Goal: Information Seeking & Learning: Find specific fact

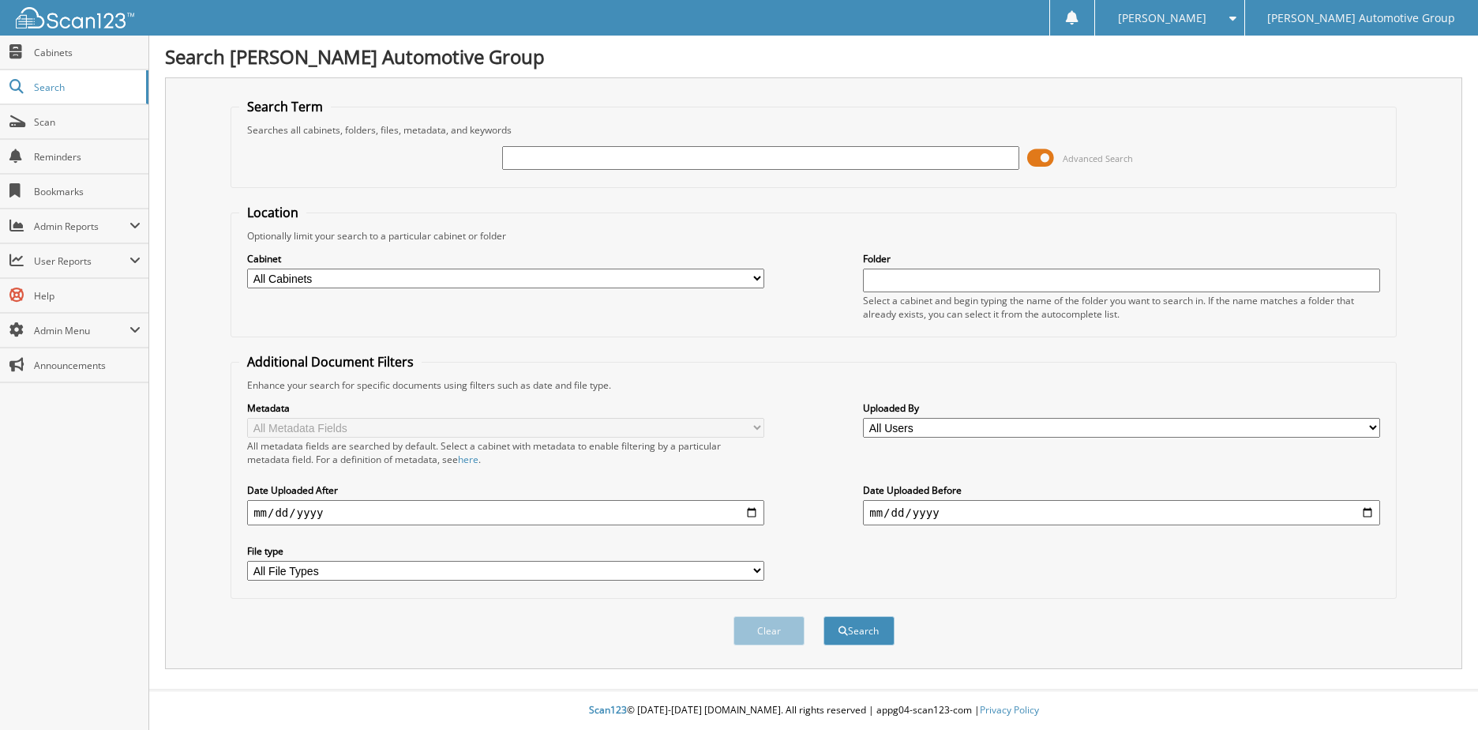
click at [538, 162] on input "text" at bounding box center [760, 158] width 517 height 24
type input "[PERSON_NAME]"
click at [824, 616] on button "Search" at bounding box center [859, 630] width 71 height 29
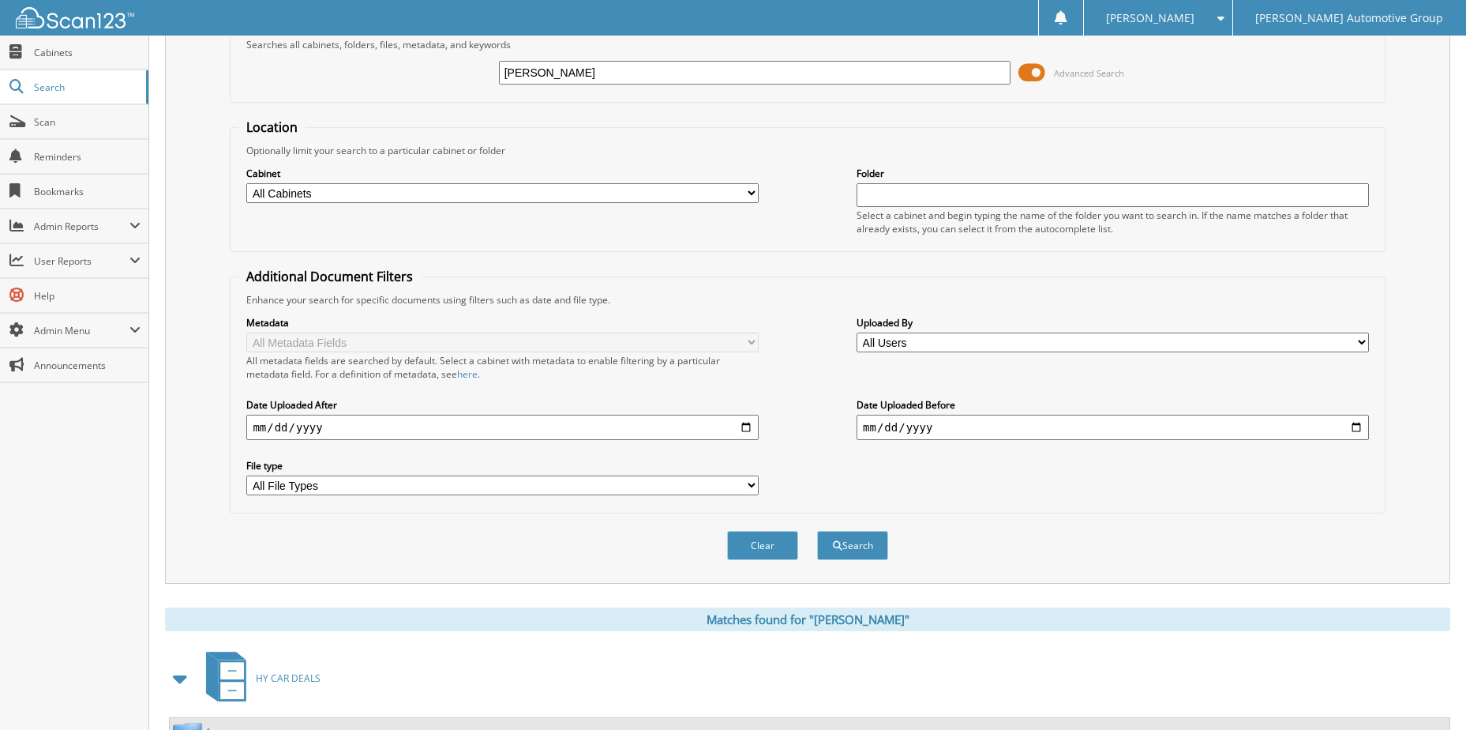
scroll to position [215, 0]
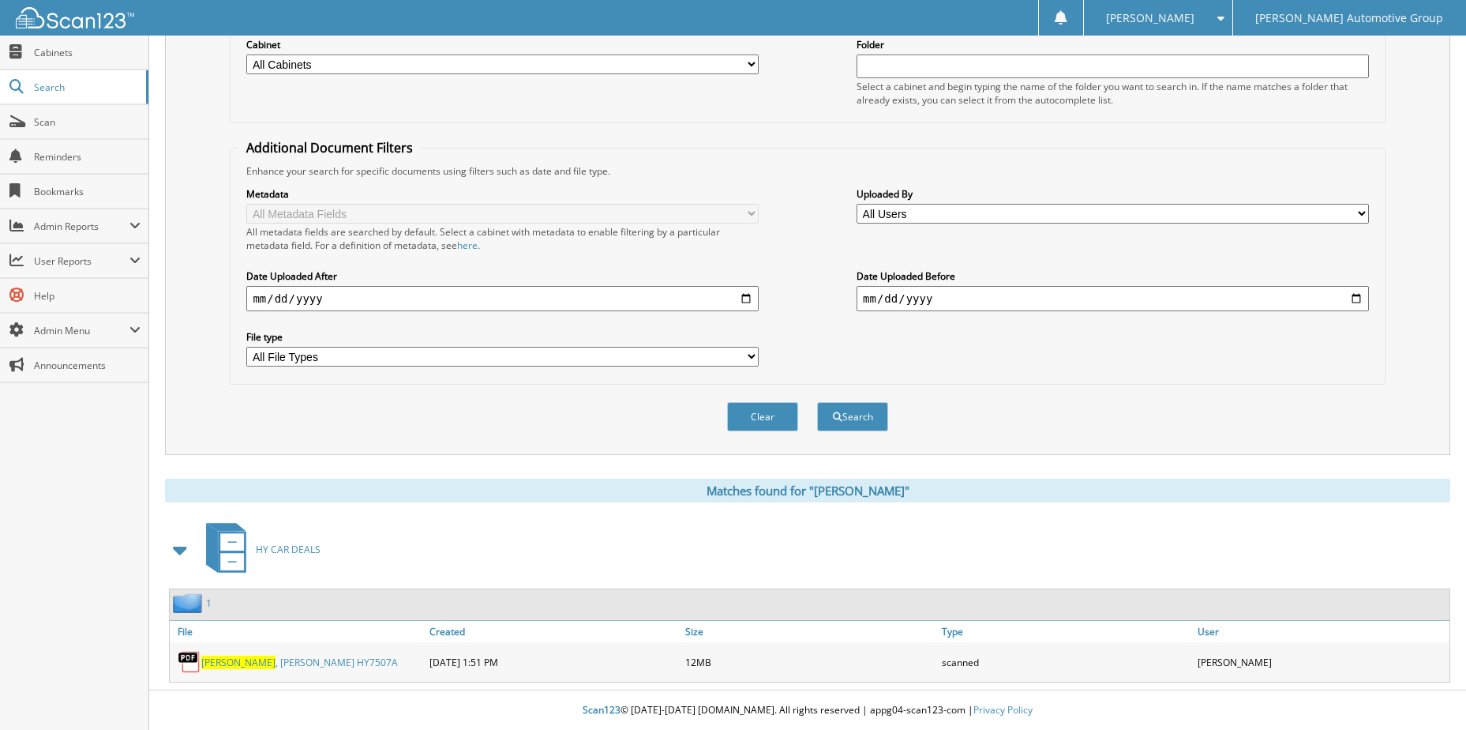
click at [242, 665] on link "RITCHIE , STEPHEN HY7507A" at bounding box center [299, 661] width 197 height 13
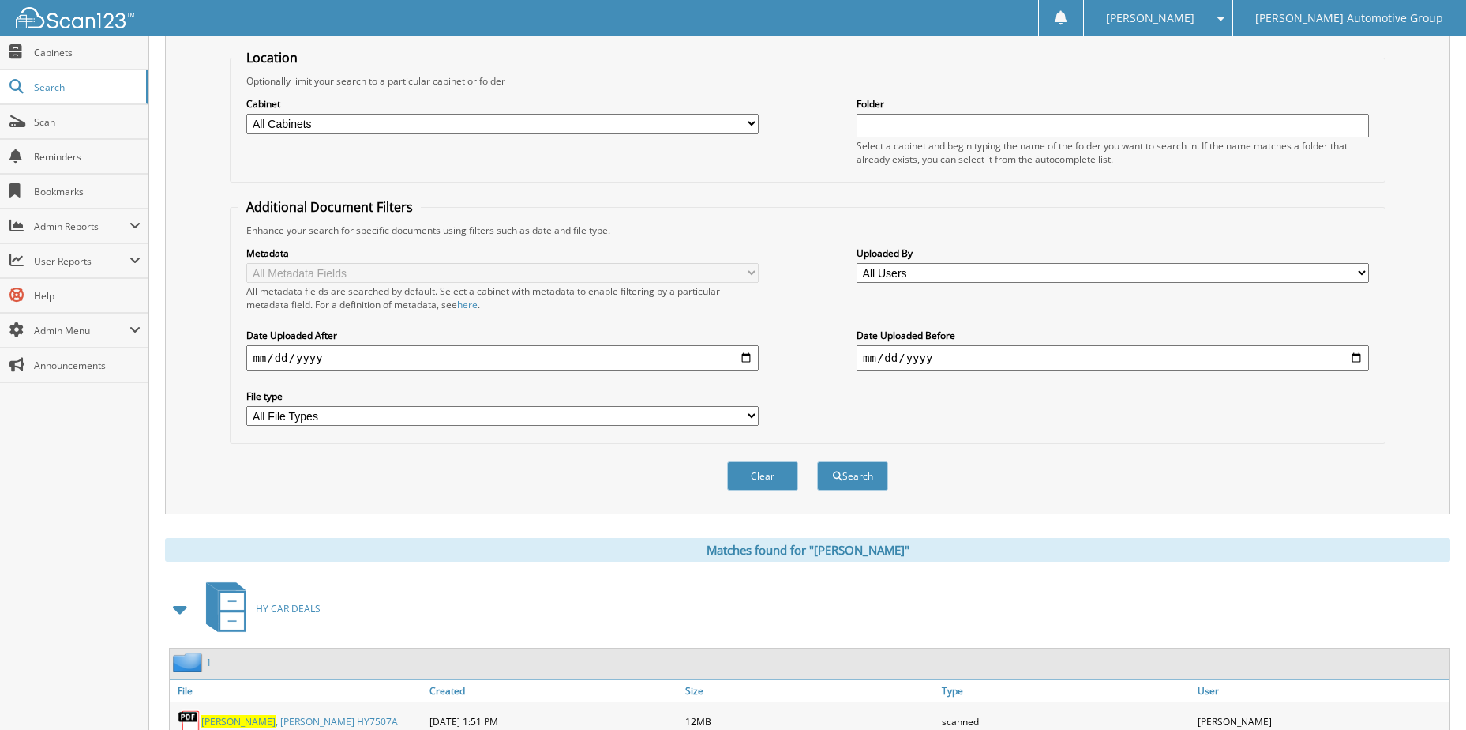
scroll to position [0, 0]
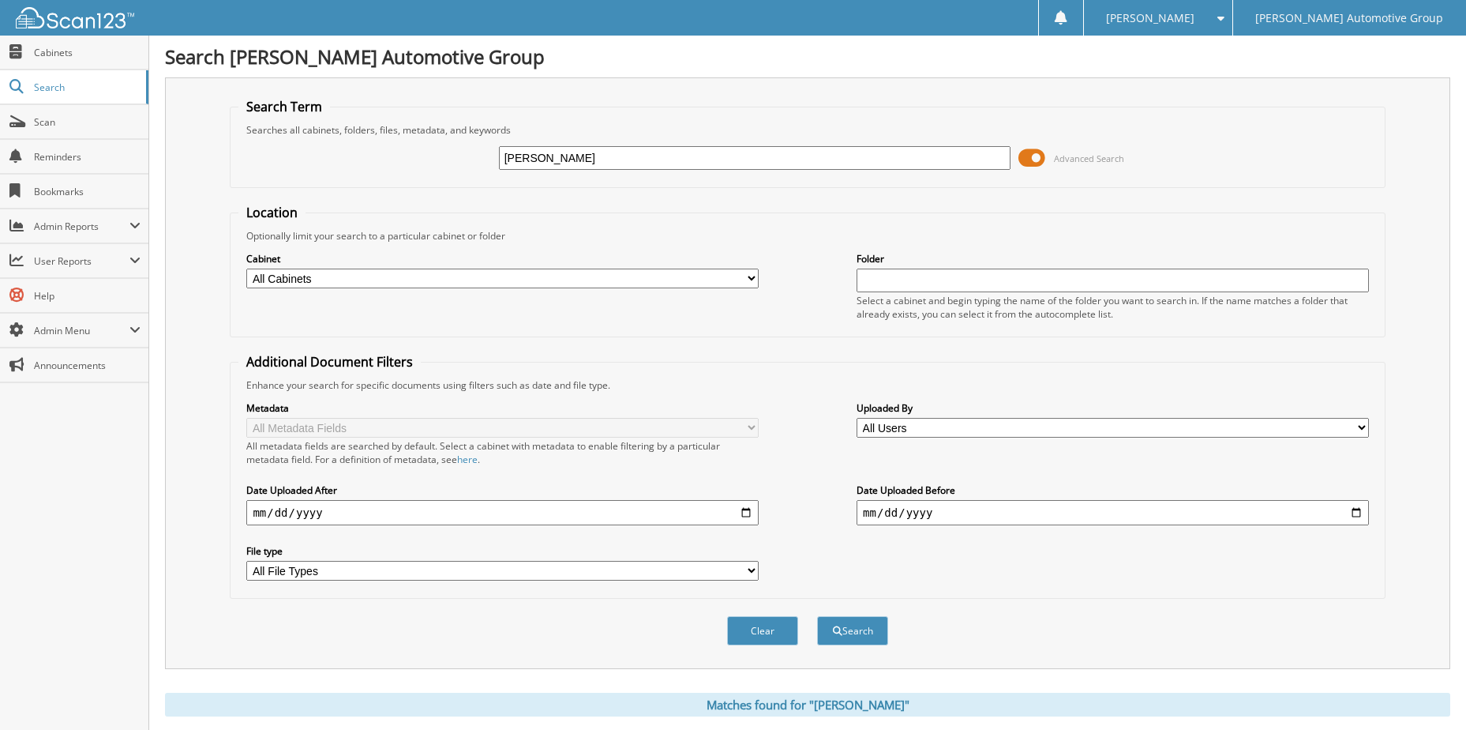
drag, startPoint x: 590, startPoint y: 166, endPoint x: 375, endPoint y: 184, distance: 215.6
click at [375, 184] on fieldset "Search Term Searches all cabinets, folders, files, metadata, and keywords RITCH…" at bounding box center [807, 143] width 1155 height 90
type input "WHITE, CLIFF"
click at [817, 616] on button "Search" at bounding box center [852, 630] width 71 height 29
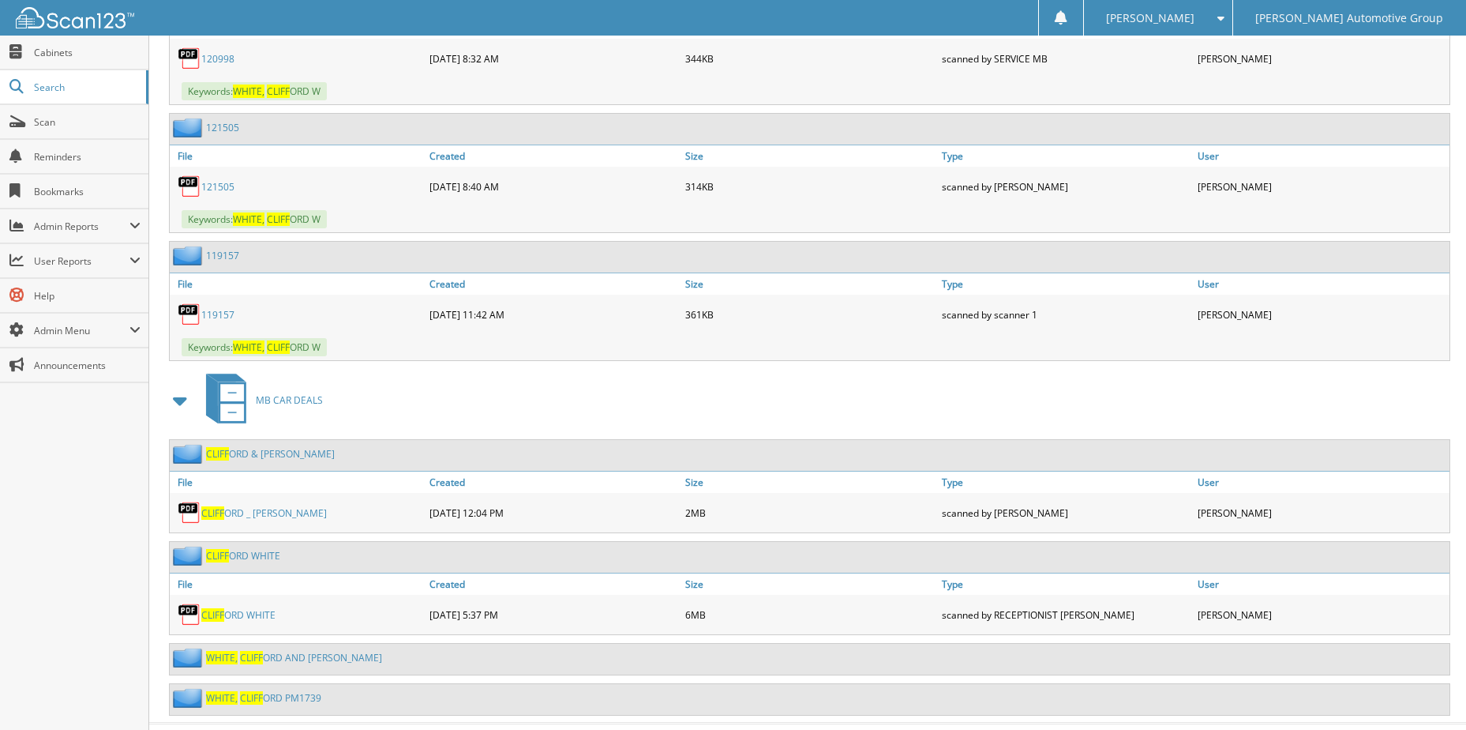
scroll to position [948, 0]
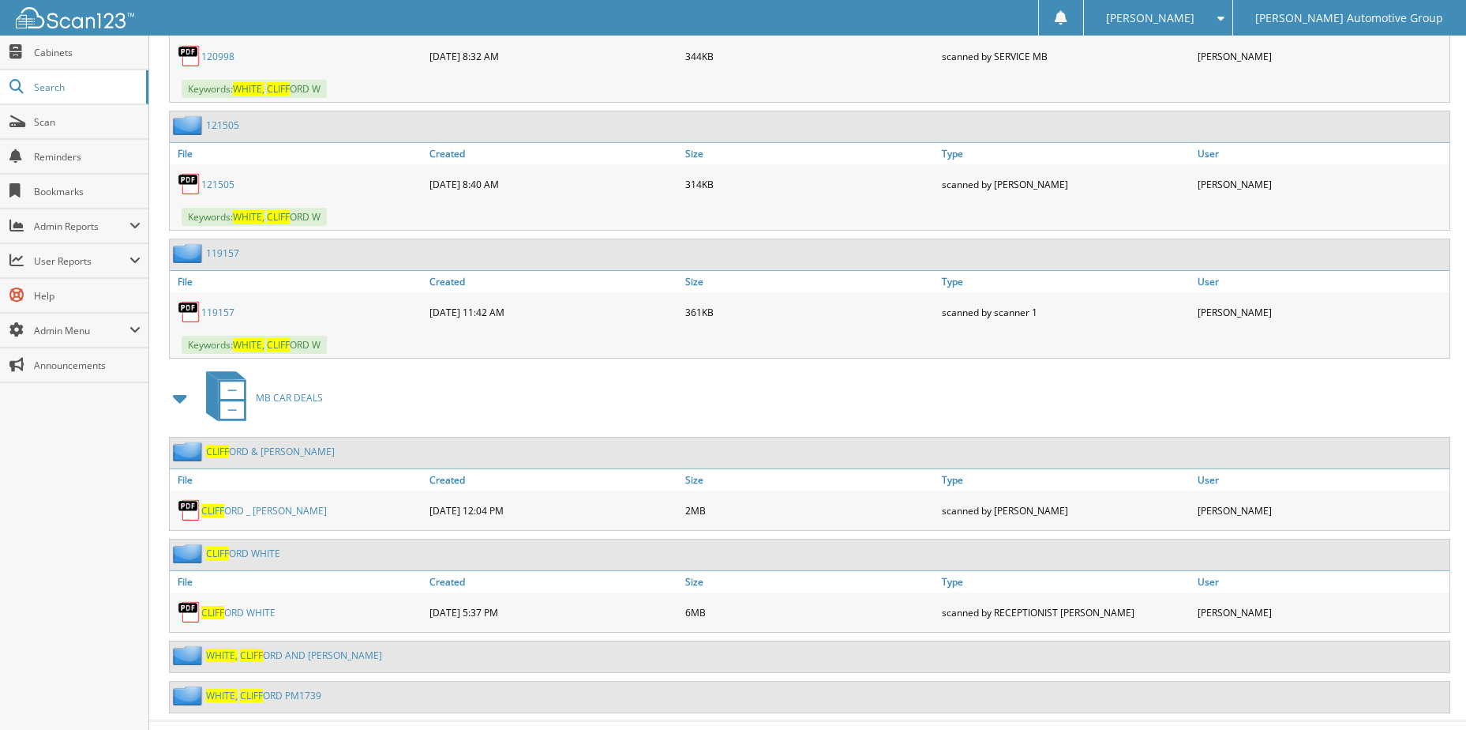
click at [278, 513] on link "CLIFF ORD _ JENNIFER WHITE" at bounding box center [264, 510] width 126 height 13
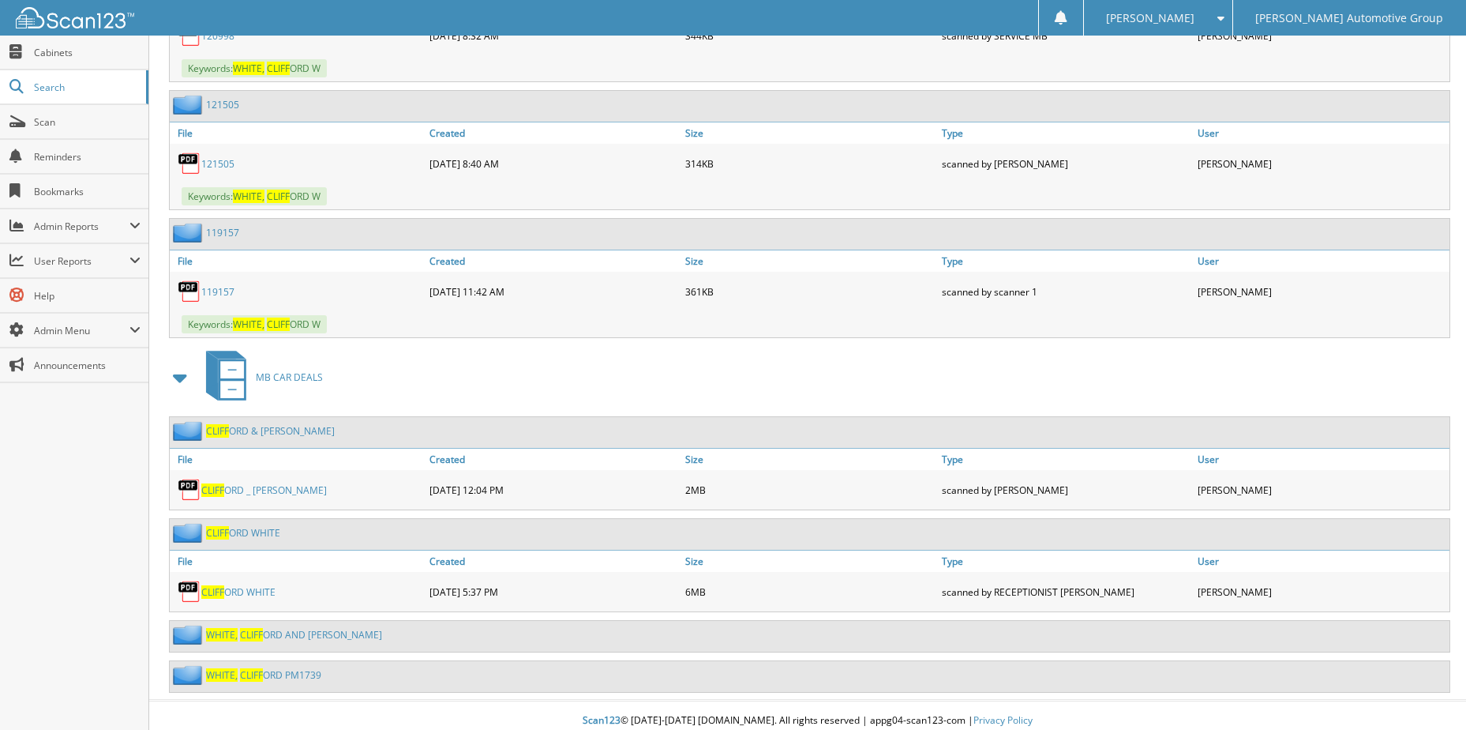
scroll to position [979, 0]
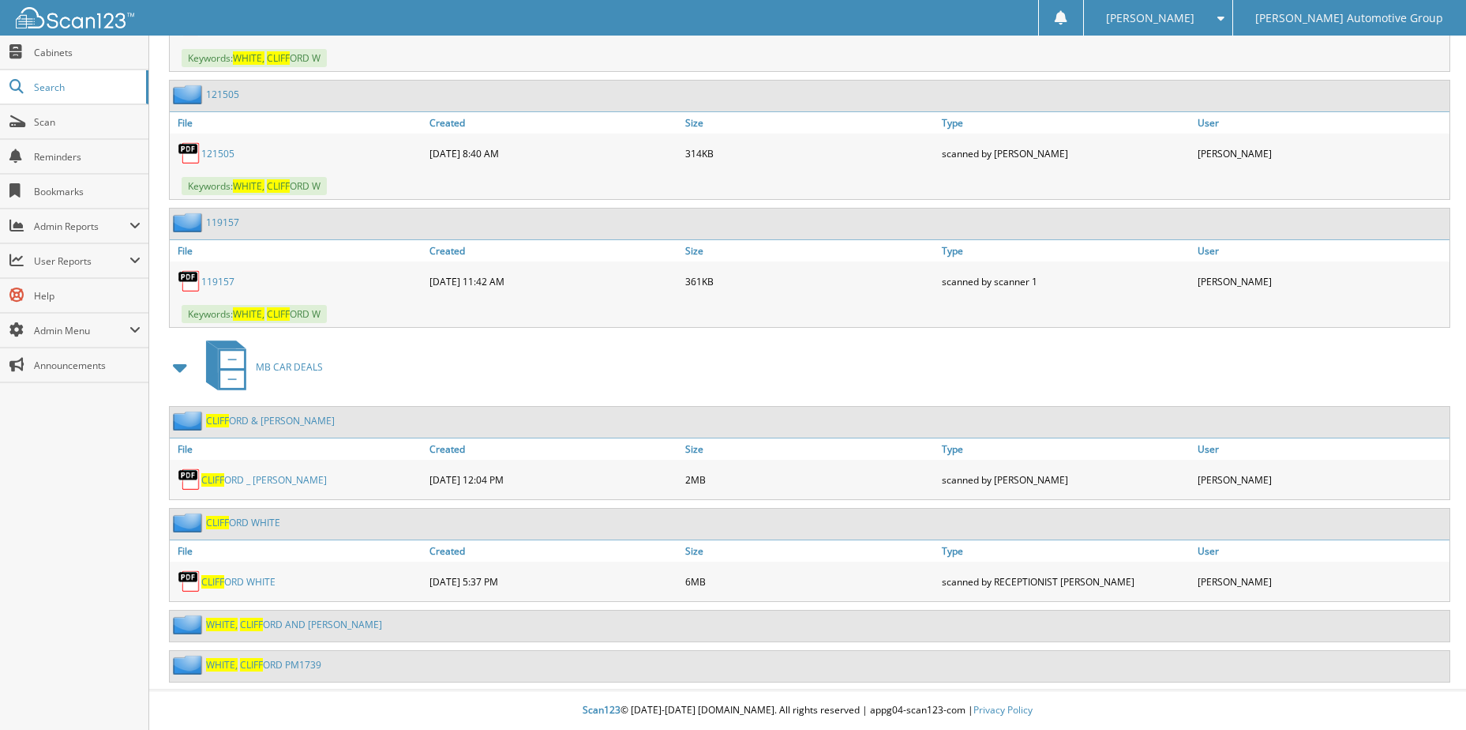
click at [250, 621] on span "CLIFF" at bounding box center [251, 624] width 23 height 13
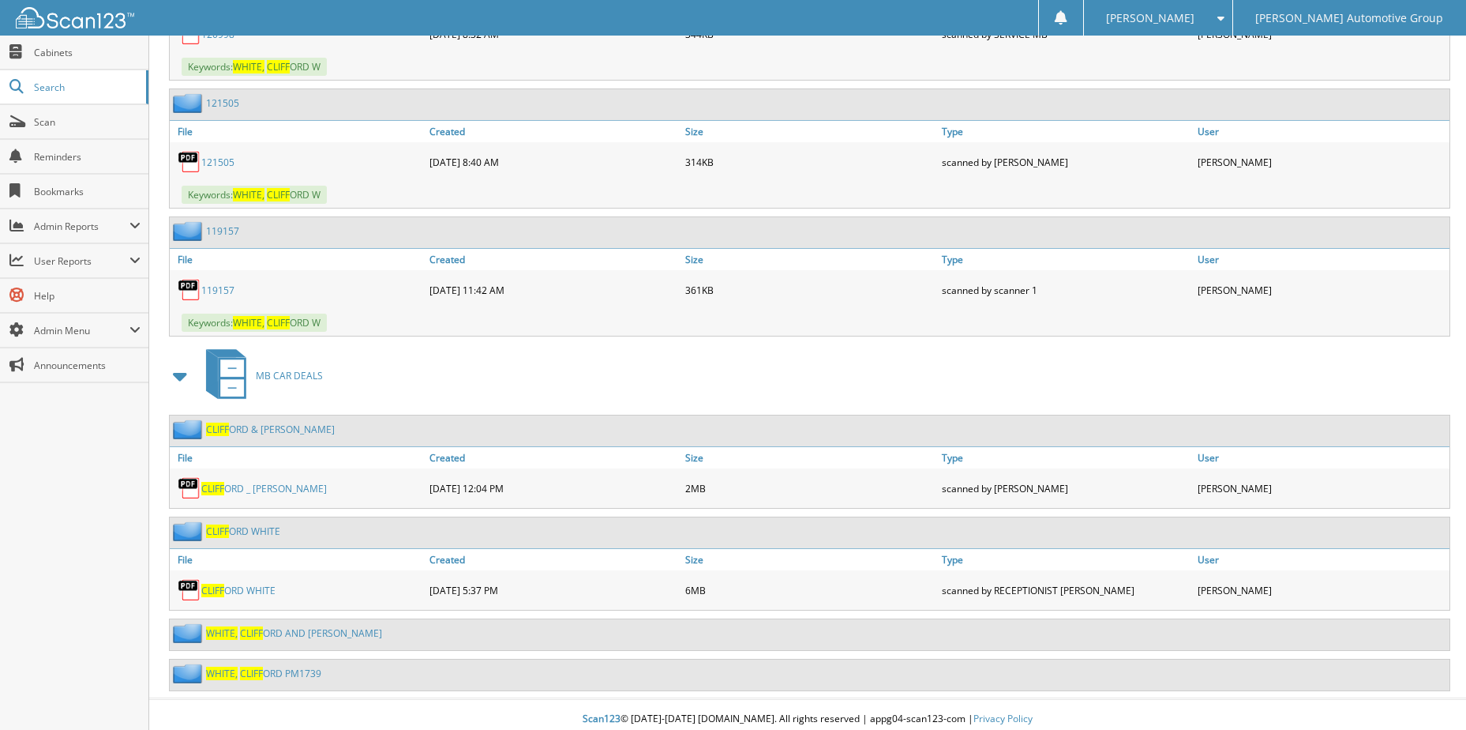
scroll to position [979, 0]
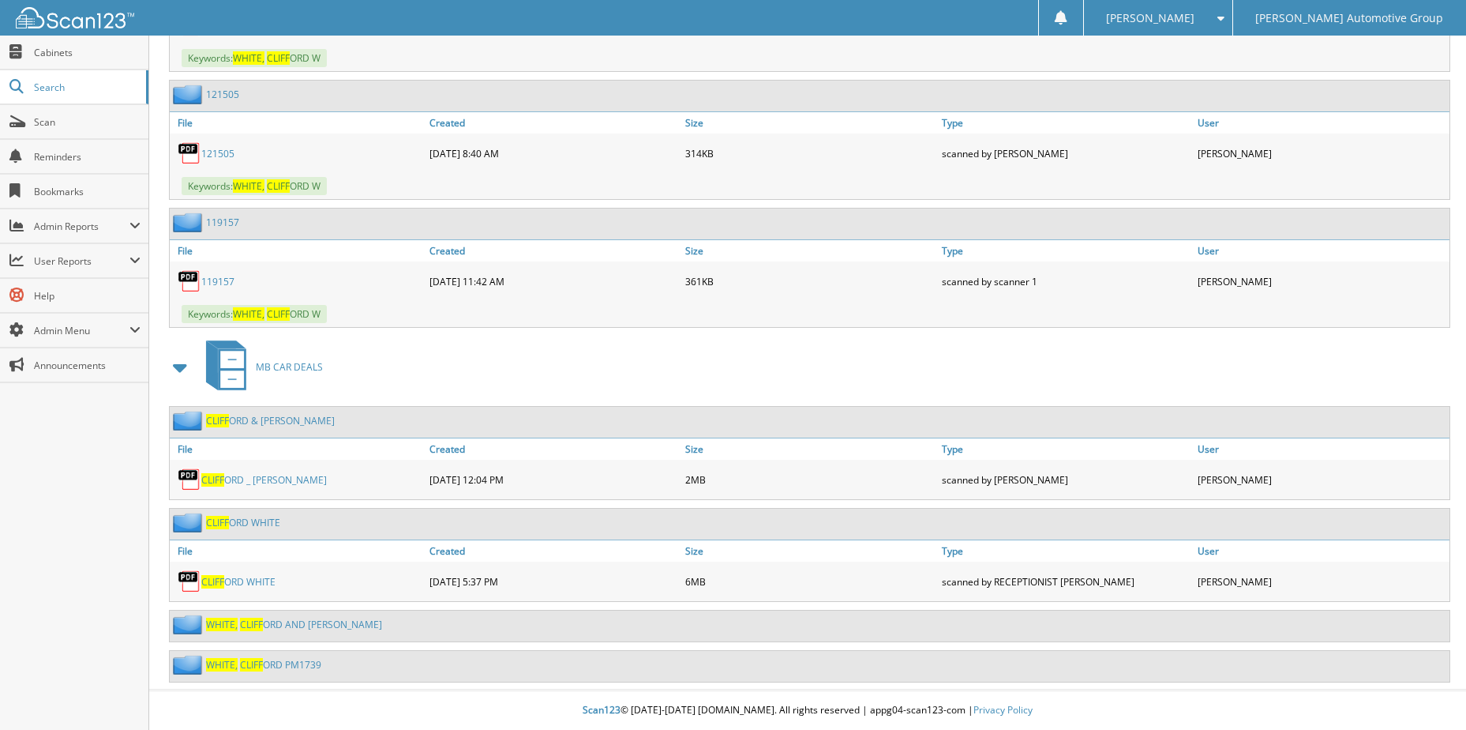
click at [243, 667] on span "CLIFF" at bounding box center [251, 664] width 23 height 13
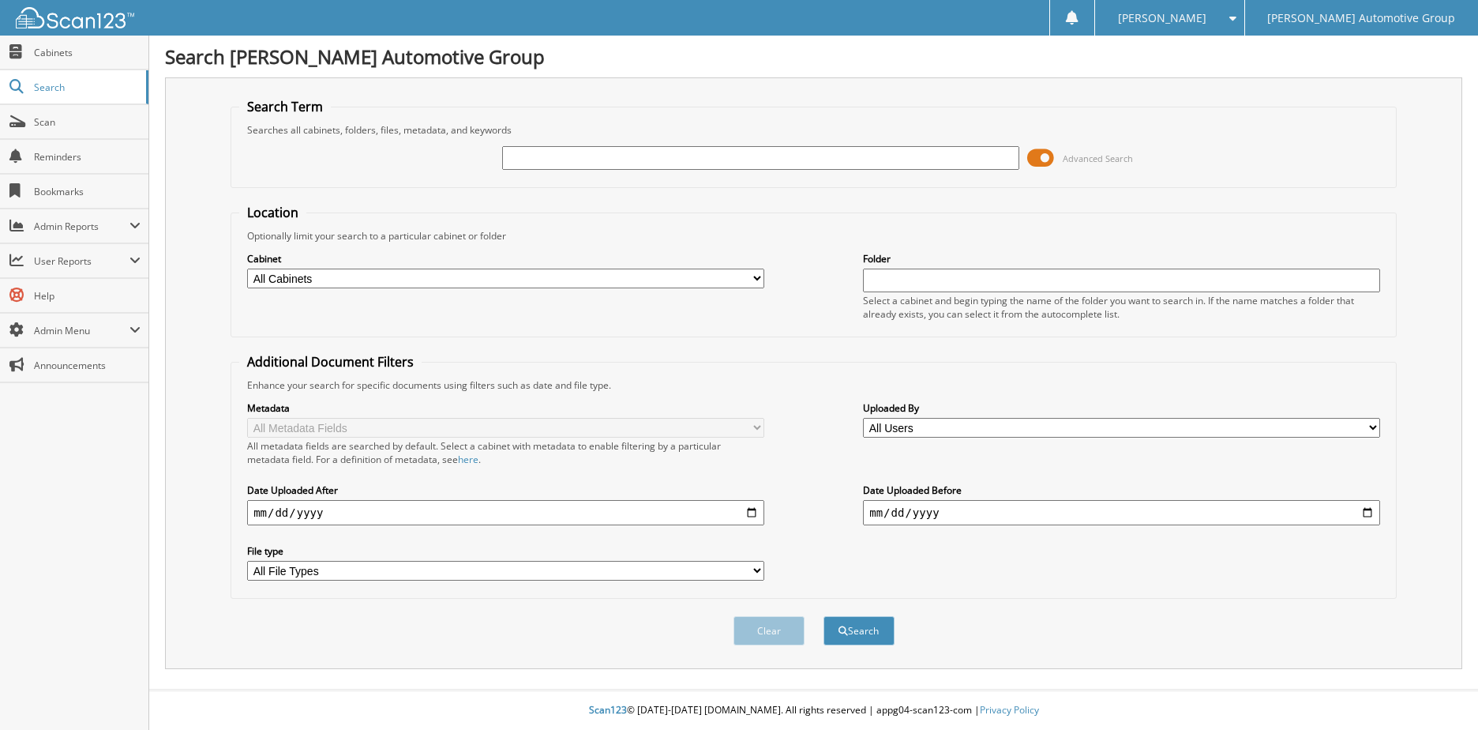
click at [554, 157] on input "text" at bounding box center [760, 158] width 517 height 24
type input "[PERSON_NAME]"
click at [824, 616] on button "Search" at bounding box center [859, 630] width 71 height 29
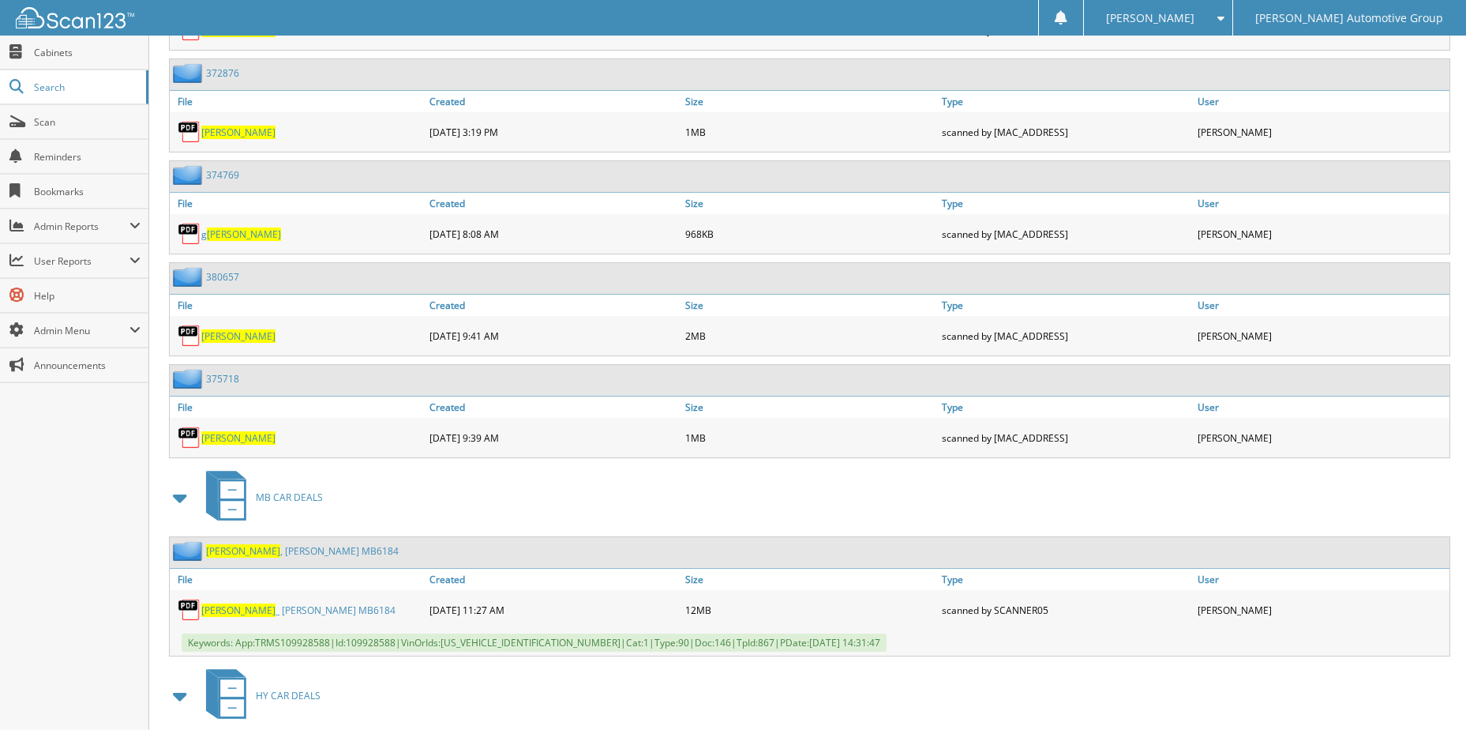
scroll to position [2132, 0]
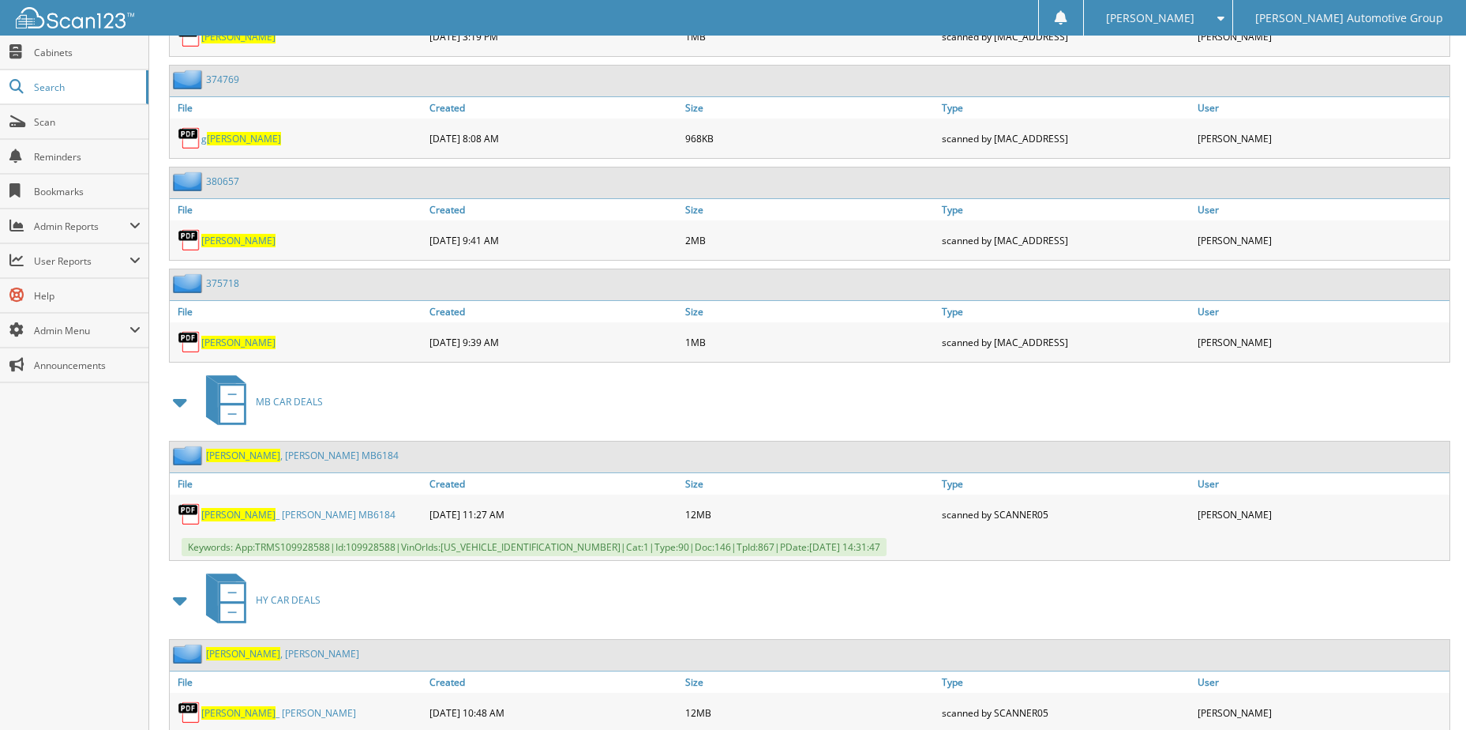
click at [235, 452] on span "RIGSBY" at bounding box center [243, 455] width 74 height 13
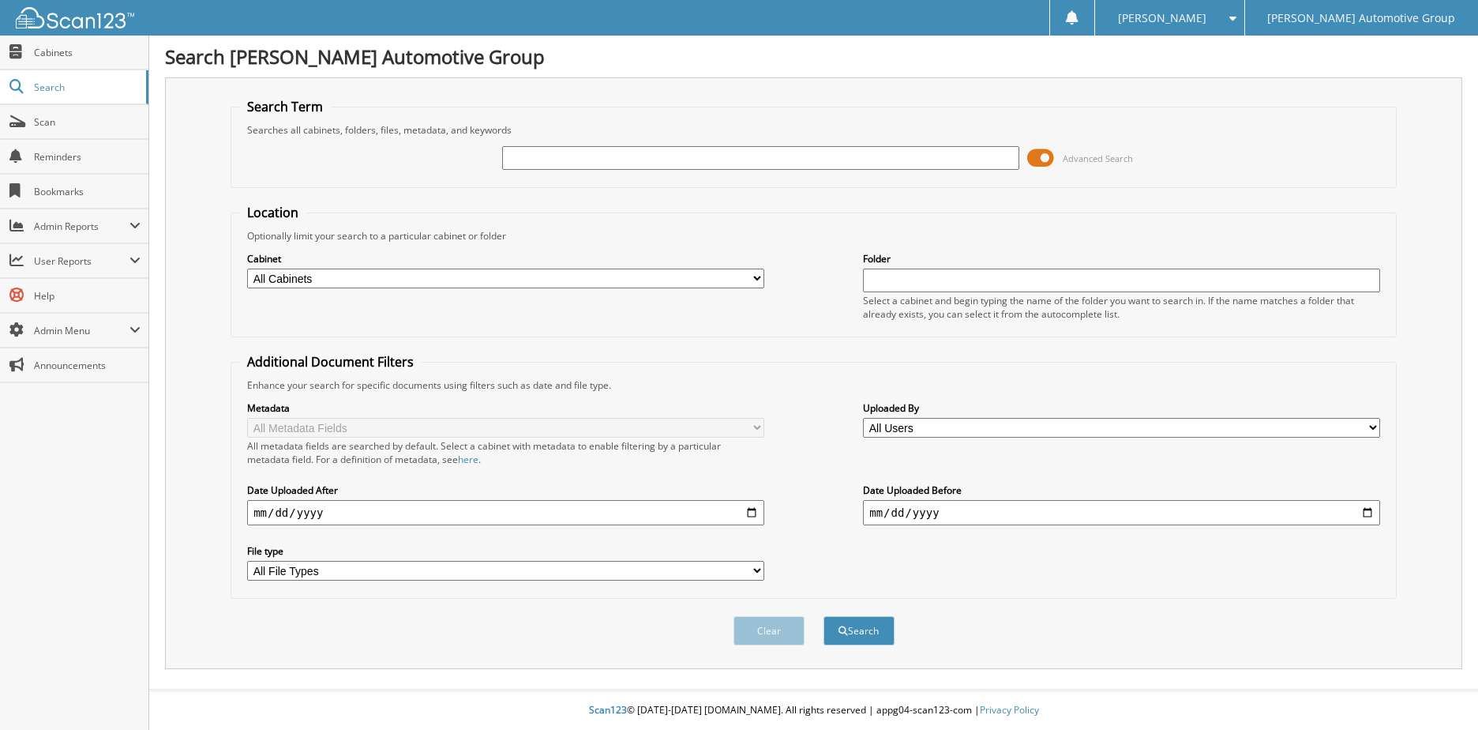
drag, startPoint x: 0, startPoint y: 0, endPoint x: 559, endPoint y: 163, distance: 582.5
click at [559, 163] on input "text" at bounding box center [760, 158] width 517 height 24
type input "MONEY, GERALD"
click at [824, 616] on button "Search" at bounding box center [859, 630] width 71 height 29
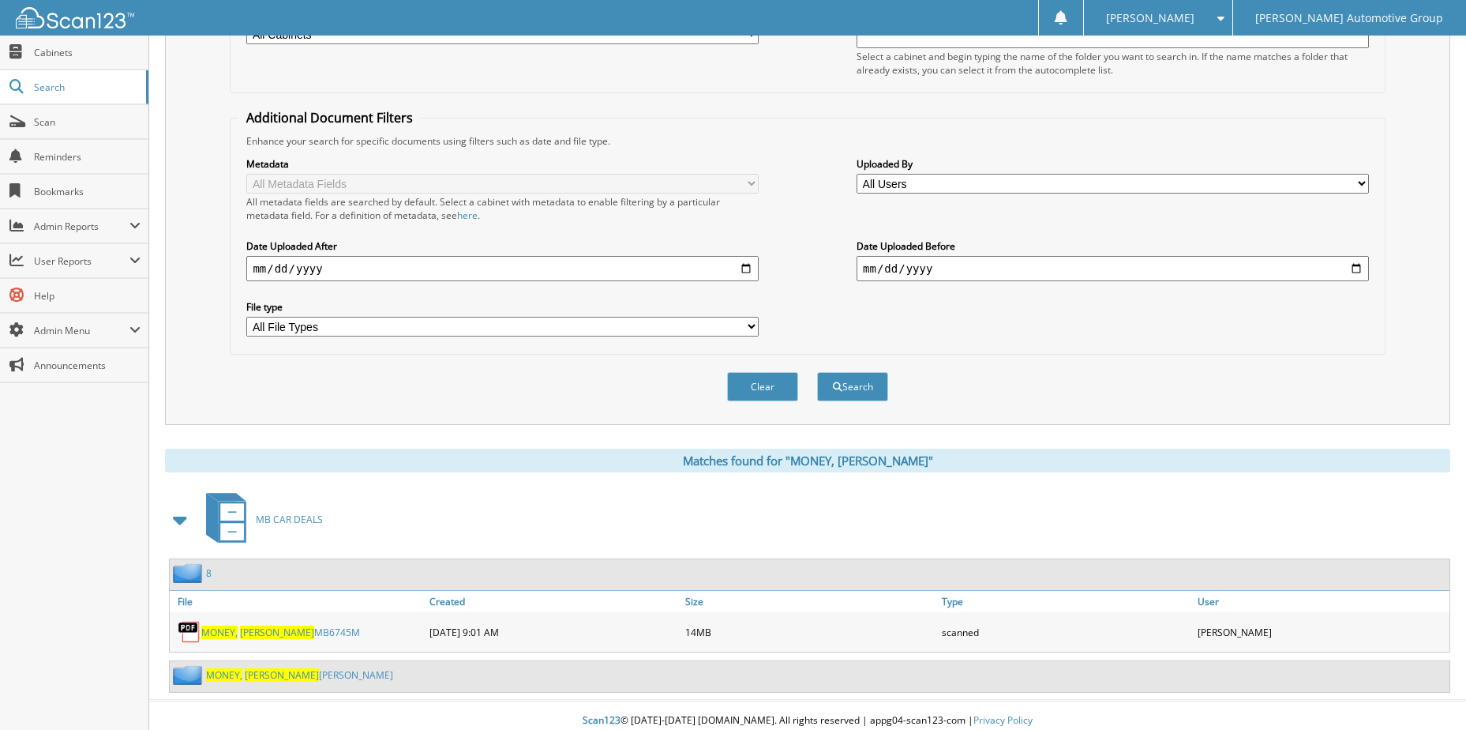
scroll to position [255, 0]
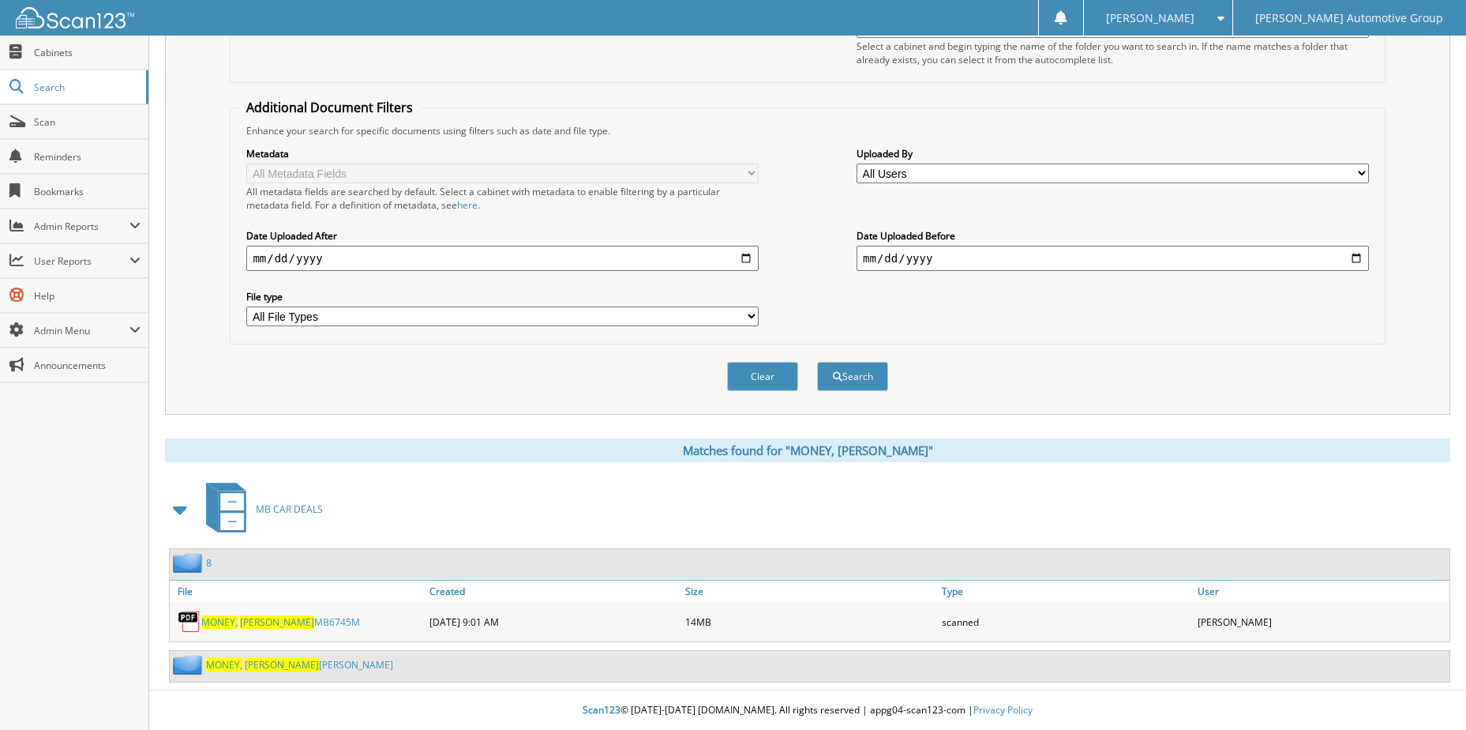
click at [238, 632] on div "MONEY, GERALD MB6745M" at bounding box center [298, 622] width 256 height 32
click at [235, 623] on span "MONEY," at bounding box center [219, 621] width 36 height 13
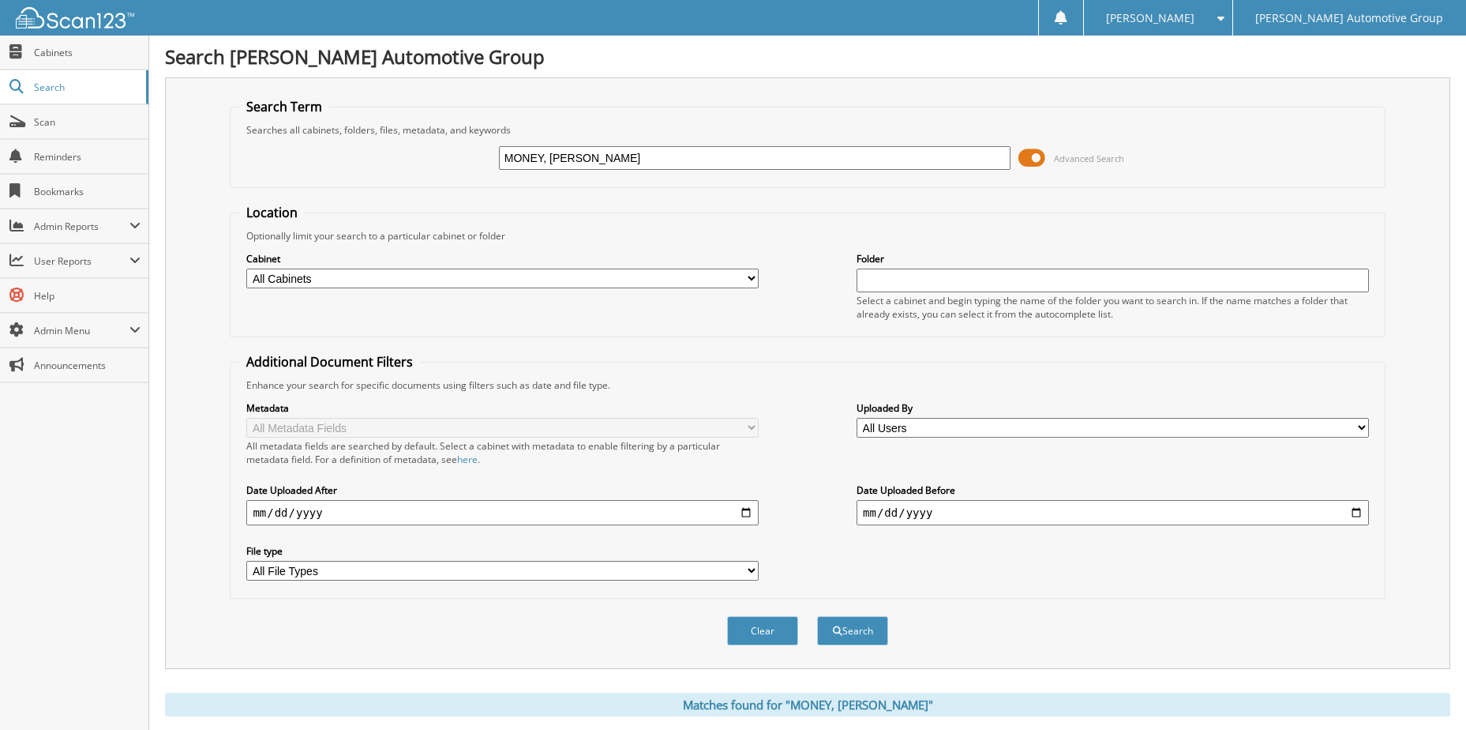
drag, startPoint x: 621, startPoint y: 151, endPoint x: 291, endPoint y: 160, distance: 330.2
click at [291, 160] on div "MONEY, GERALD Advanced Search" at bounding box center [807, 158] width 1138 height 43
type input "KENNEDY, D"
click at [817, 616] on button "Search" at bounding box center [852, 630] width 71 height 29
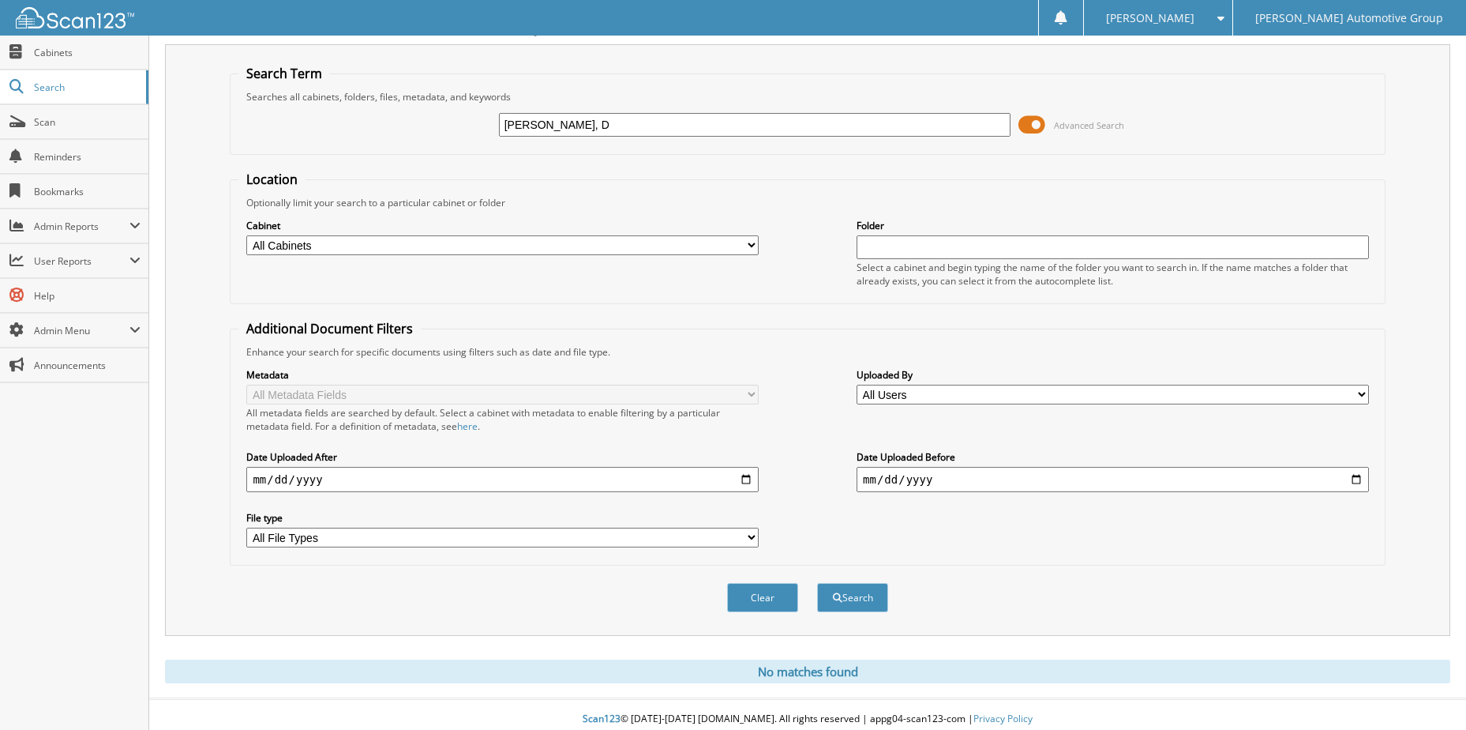
scroll to position [43, 0]
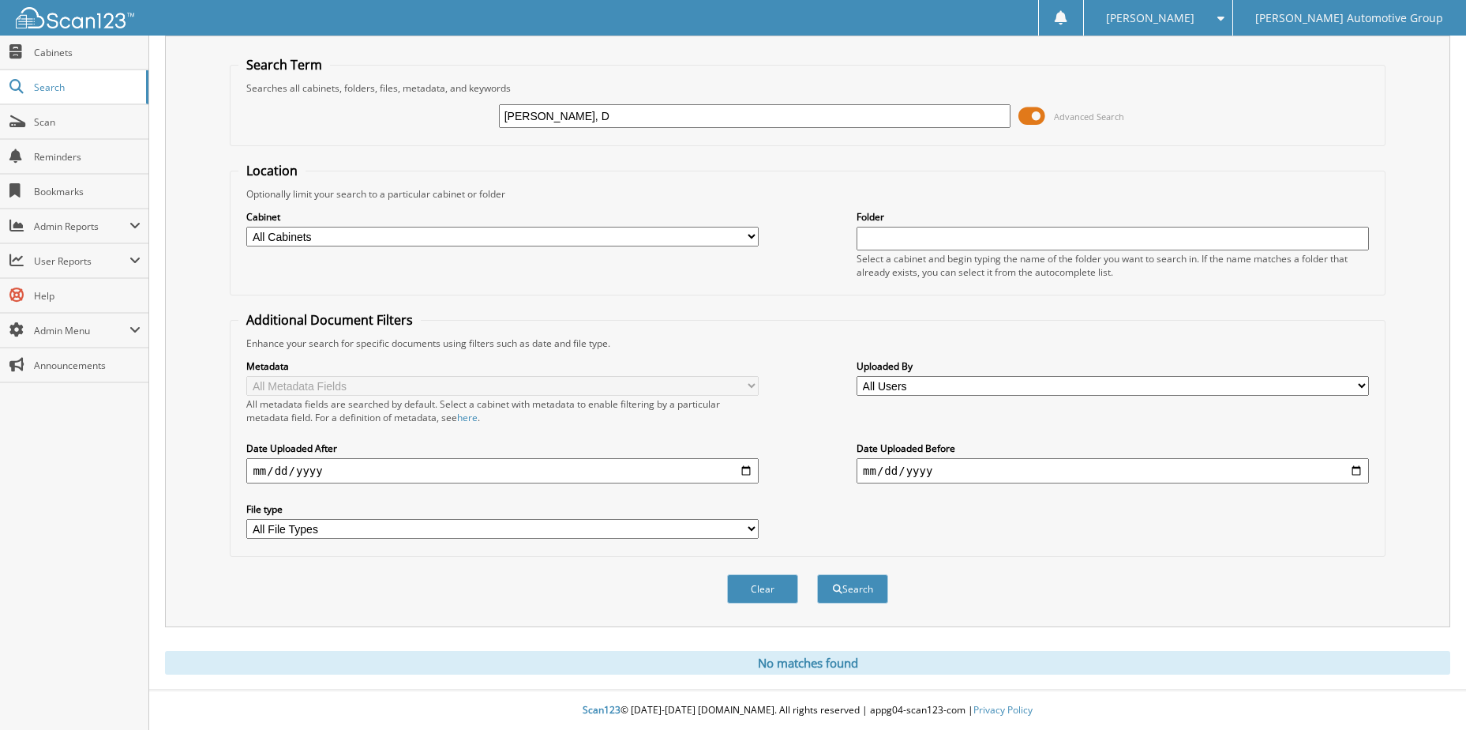
drag, startPoint x: 611, startPoint y: 119, endPoint x: 197, endPoint y: 163, distance: 416.1
click at [197, 163] on div "Search Term Searches all cabinets, folders, files, metadata, and keywords KENNE…" at bounding box center [808, 331] width 1286 height 591
type input "GODWIN, SHANN"
click at [817, 574] on button "Search" at bounding box center [852, 588] width 71 height 29
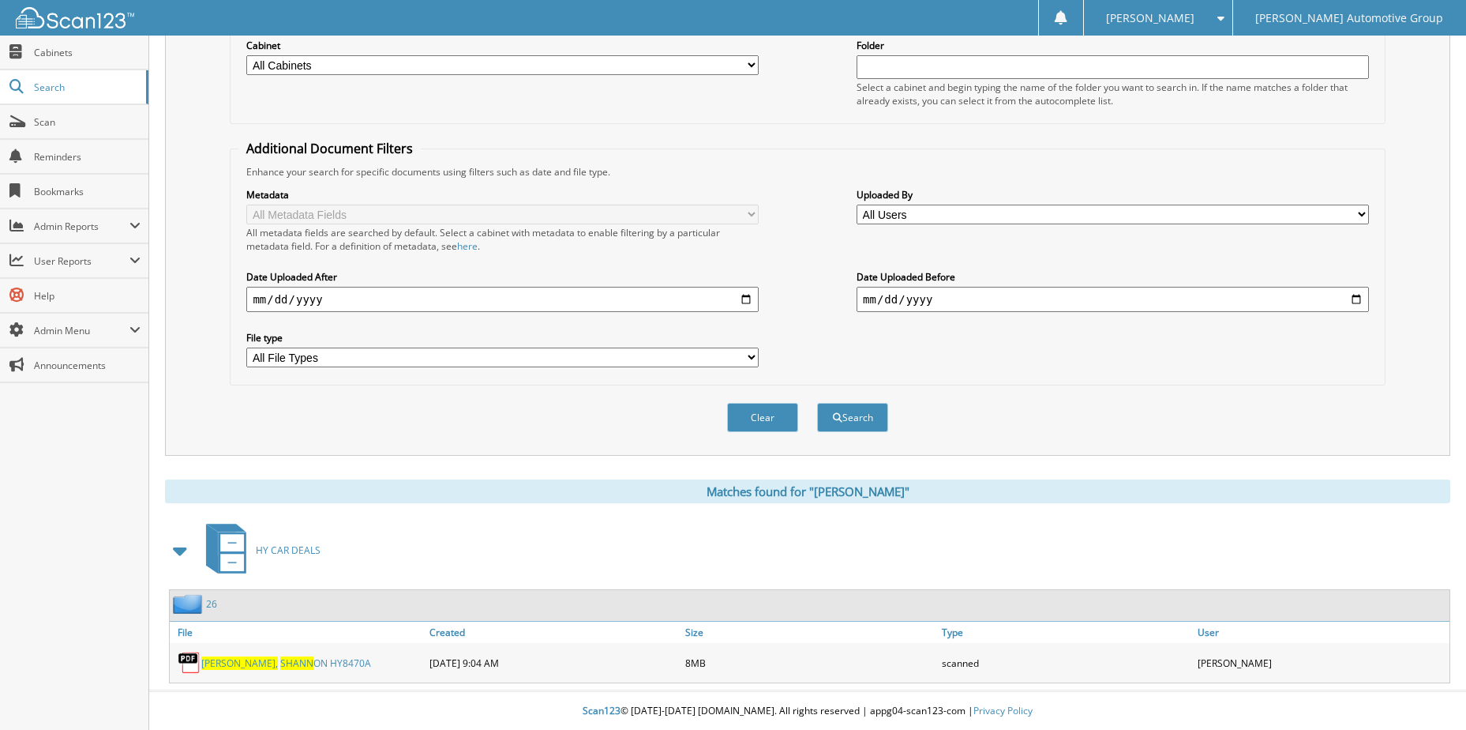
scroll to position [215, 0]
click at [280, 659] on span "SHANN" at bounding box center [296, 661] width 33 height 13
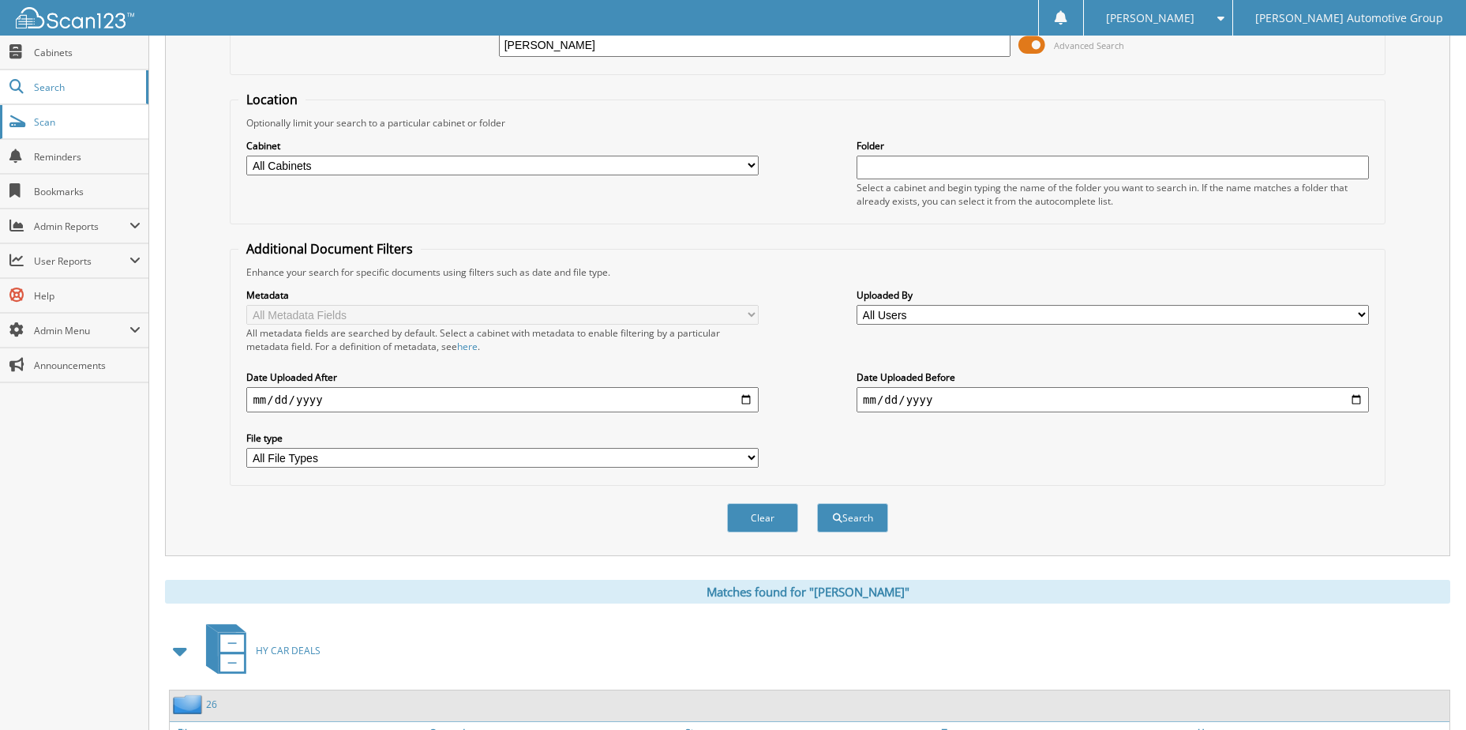
scroll to position [0, 0]
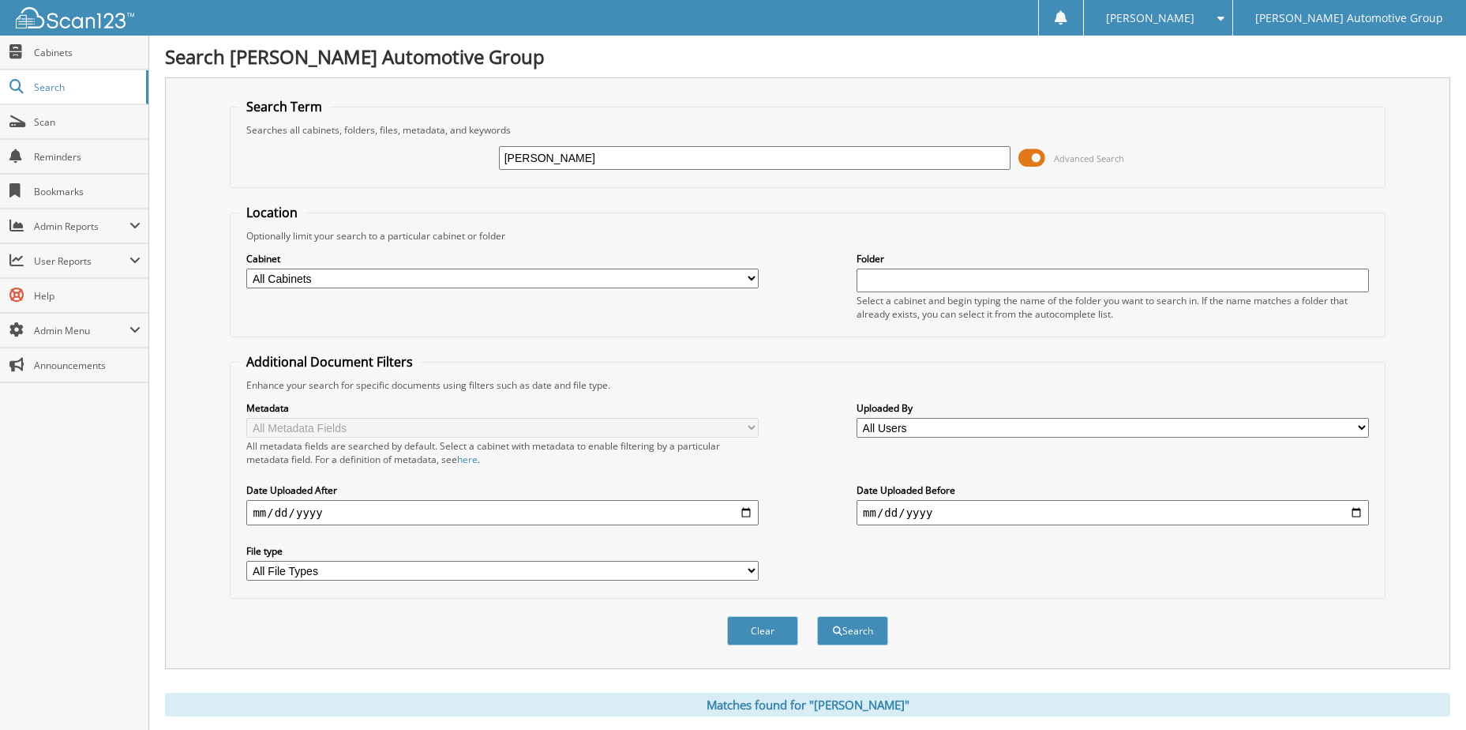
drag, startPoint x: 641, startPoint y: 154, endPoint x: 361, endPoint y: 187, distance: 282.3
click at [377, 182] on fieldset "Search Term Searches all cabinets, folders, files, metadata, and keywords GODWI…" at bounding box center [807, 143] width 1155 height 90
type input "O"
type input "JONES, JEHR"
click at [817, 616] on button "Search" at bounding box center [852, 630] width 71 height 29
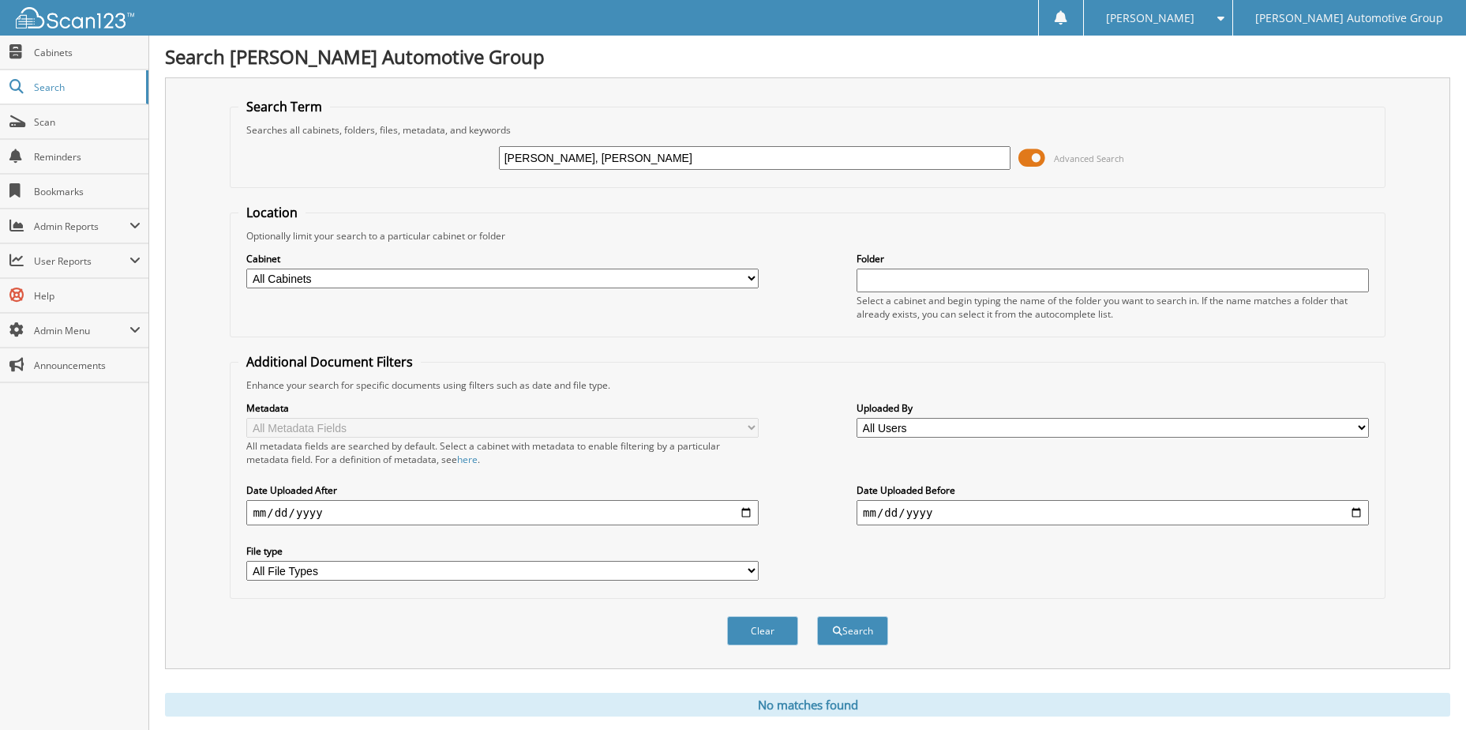
click at [595, 158] on input "[PERSON_NAME], [PERSON_NAME]" at bounding box center [755, 158] width 512 height 24
type input "[PERSON_NAME], JAH"
click at [817, 616] on button "Search" at bounding box center [852, 630] width 71 height 29
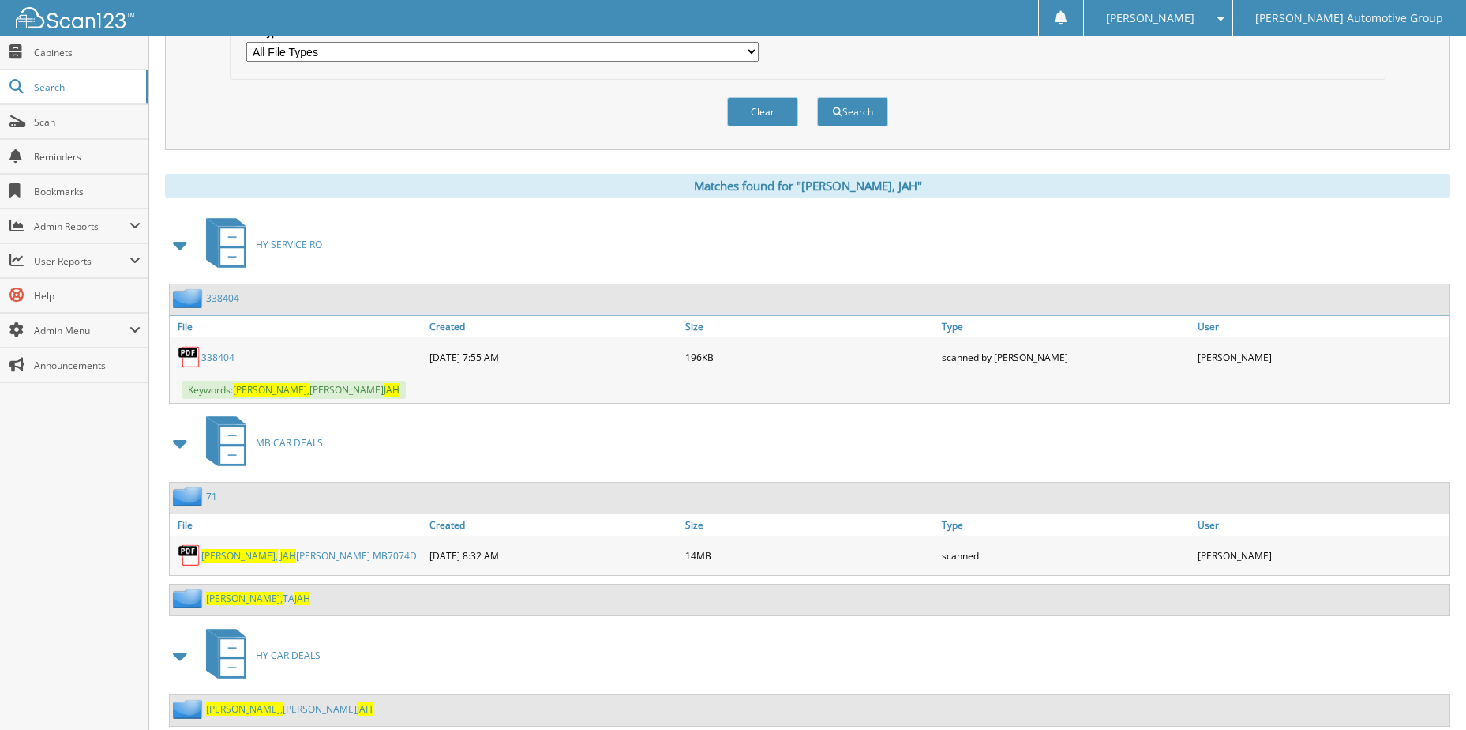
scroll to position [564, 0]
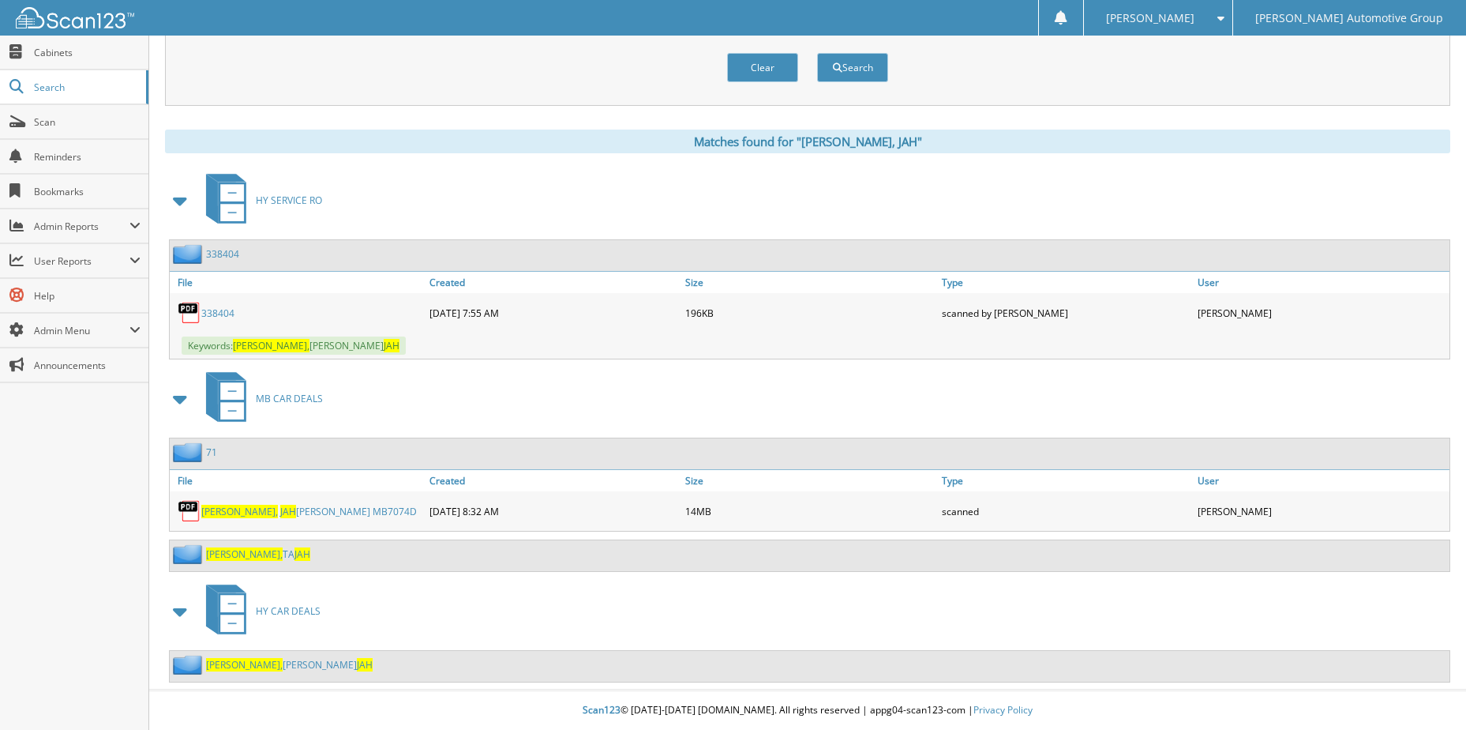
click at [280, 517] on span "JAH" at bounding box center [288, 511] width 16 height 13
